Goal: Navigation & Orientation: Find specific page/section

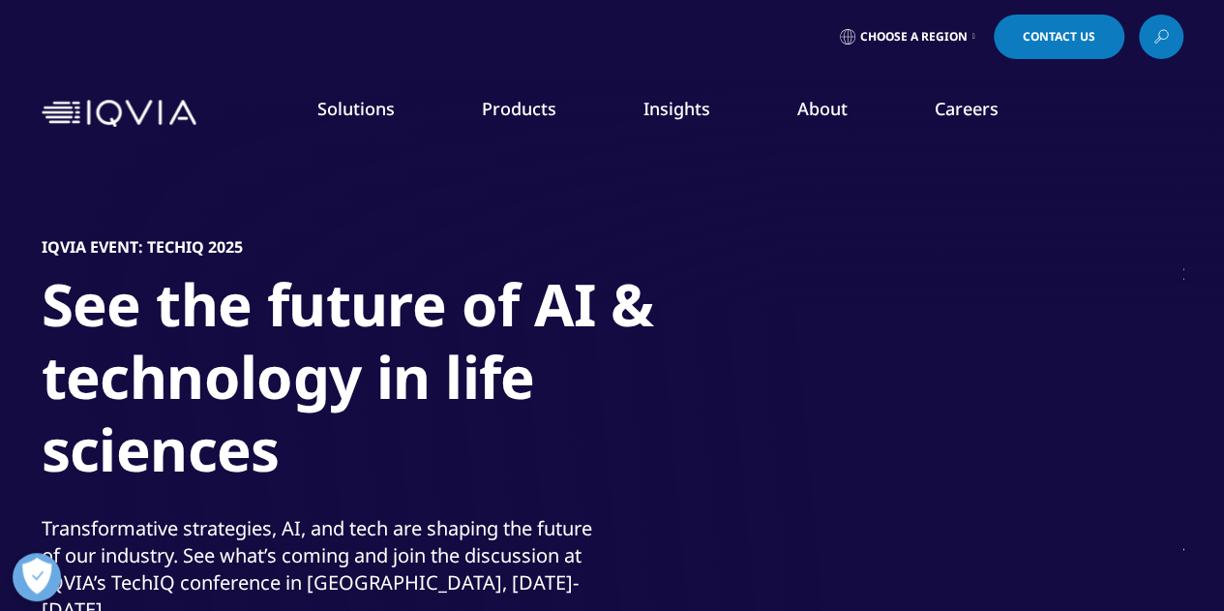
click at [822, 109] on link "About" at bounding box center [822, 108] width 50 height 23
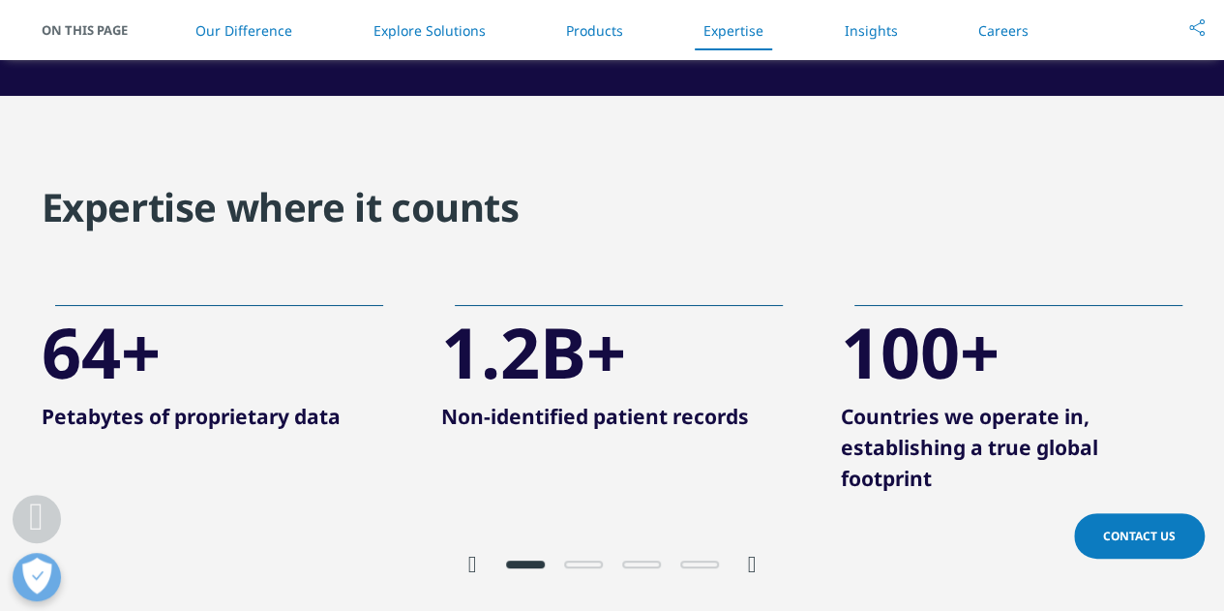
scroll to position [3648, 0]
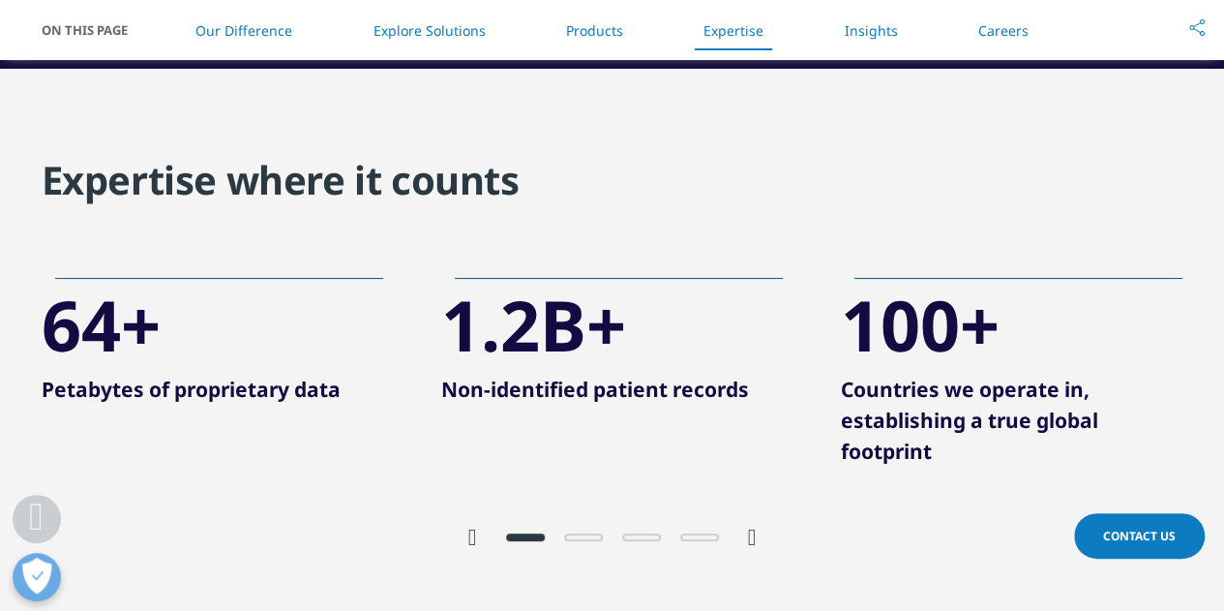
drag, startPoint x: 1238, startPoint y: 33, endPoint x: 1153, endPoint y: 32, distance: 84.2
